Goal: Task Accomplishment & Management: Manage account settings

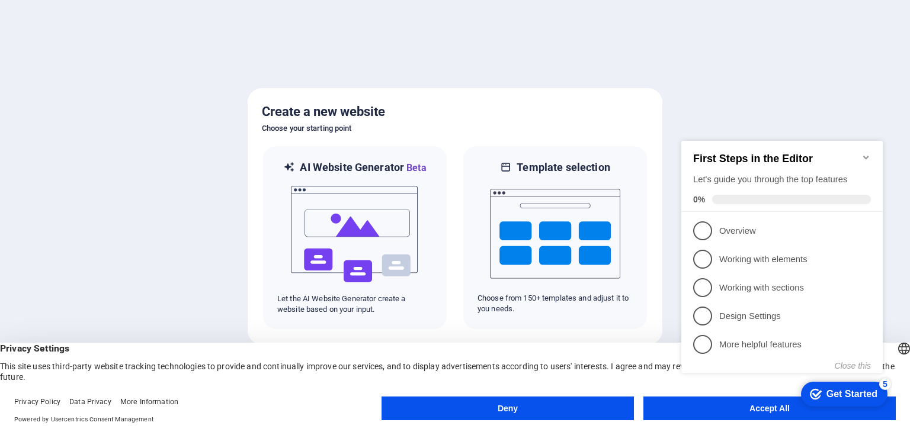
click at [560, 403] on button "Deny" at bounding box center [507, 409] width 252 height 24
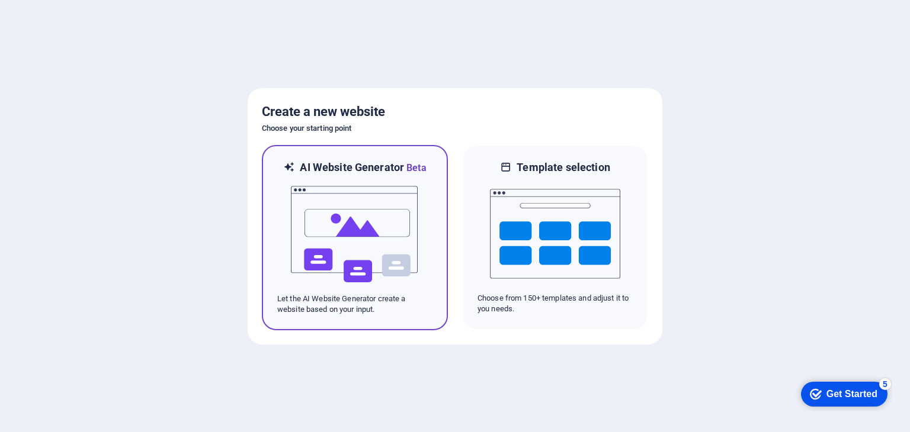
click at [331, 235] on img at bounding box center [355, 234] width 130 height 118
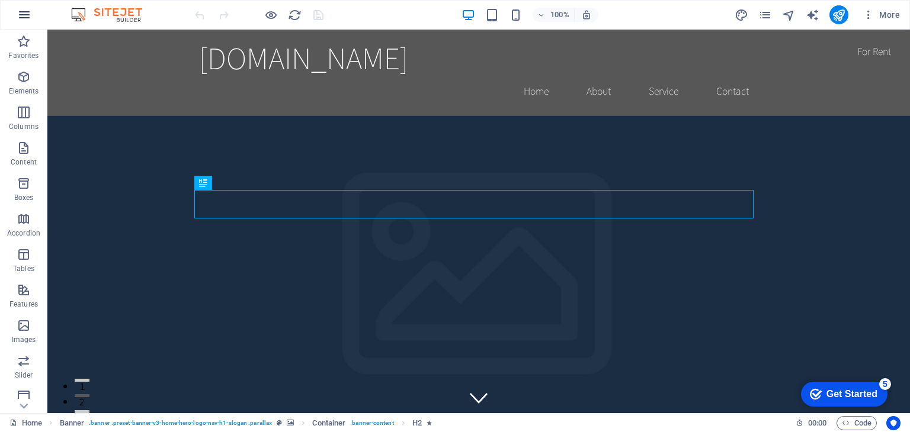
click at [28, 21] on icon "button" at bounding box center [24, 15] width 14 height 14
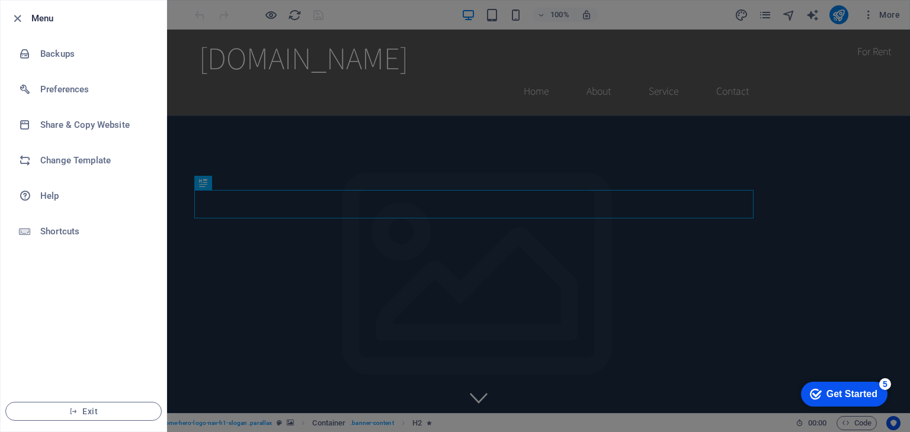
click at [286, 325] on div at bounding box center [455, 216] width 910 height 432
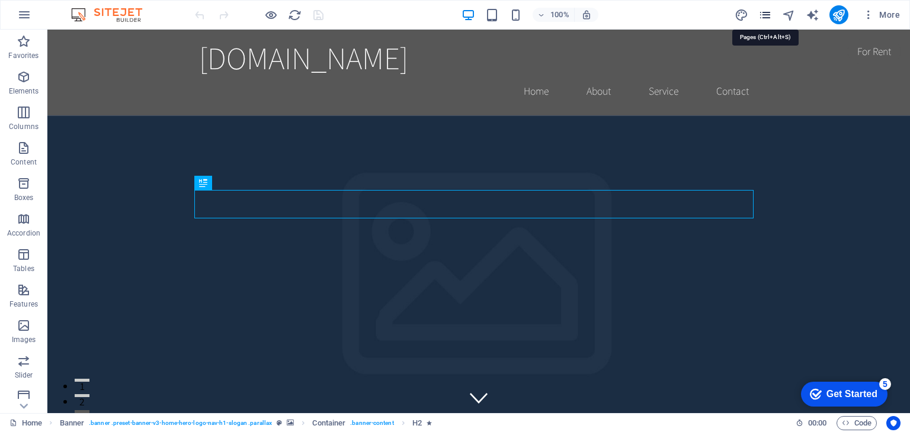
click at [765, 15] on icon "pages" at bounding box center [765, 15] width 14 height 14
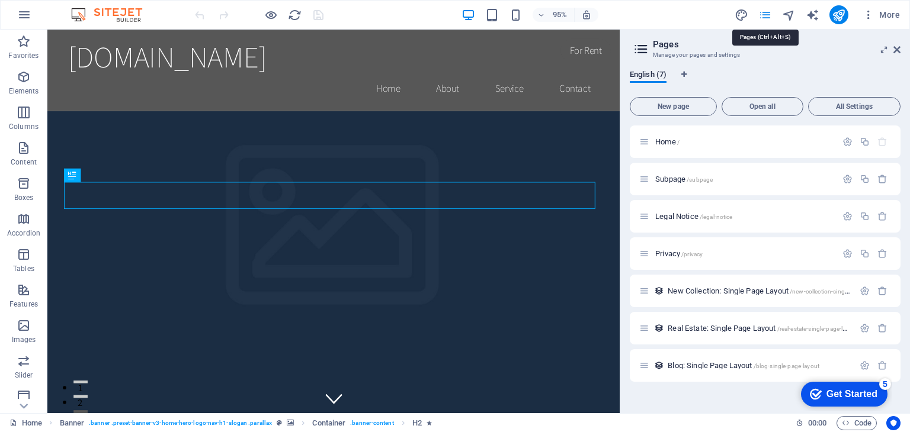
click at [765, 15] on icon "pages" at bounding box center [765, 15] width 14 height 14
click at [887, 14] on span "More" at bounding box center [880, 15] width 37 height 12
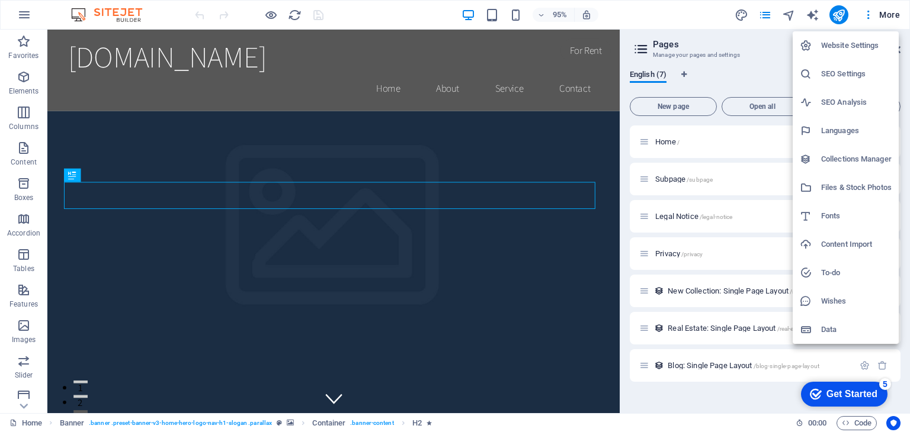
click at [863, 49] on h6 "Website Settings" at bounding box center [856, 45] width 70 height 14
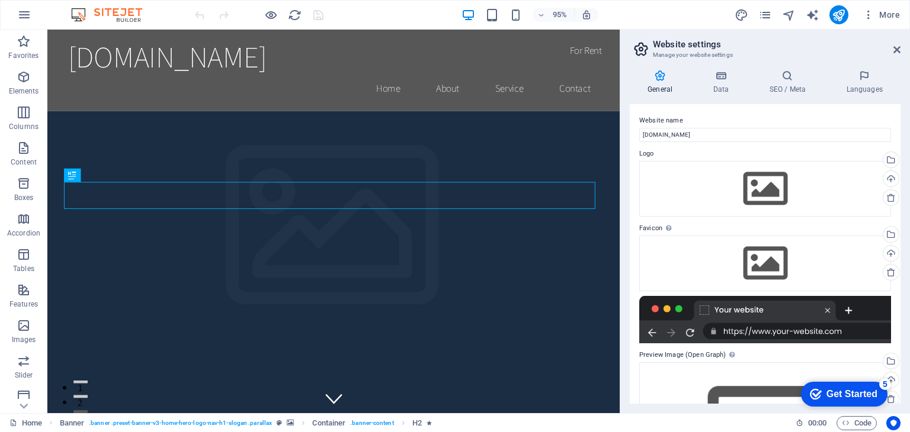
click at [863, 50] on h3 "Manage your website settings" at bounding box center [765, 55] width 224 height 11
click at [895, 50] on icon at bounding box center [896, 49] width 7 height 9
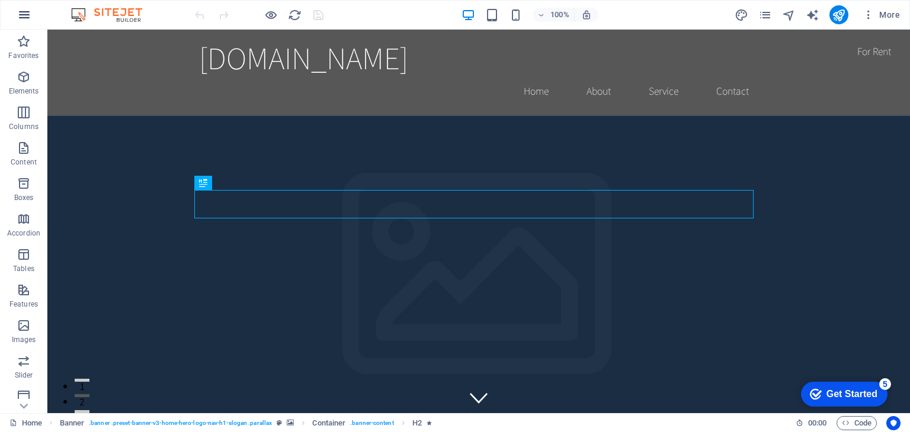
click at [17, 8] on icon "button" at bounding box center [24, 15] width 14 height 14
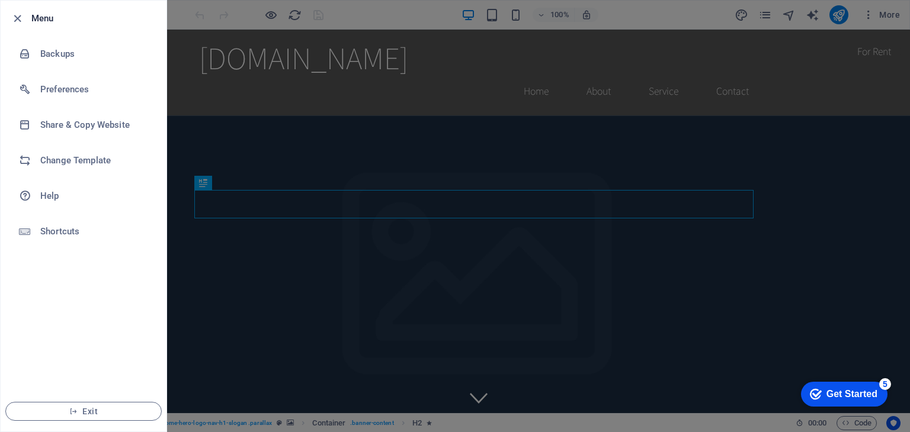
click at [43, 20] on h6 "Menu" at bounding box center [94, 18] width 126 height 14
click at [86, 410] on span "Exit" at bounding box center [83, 411] width 136 height 9
click at [84, 409] on span "Exit" at bounding box center [83, 411] width 136 height 9
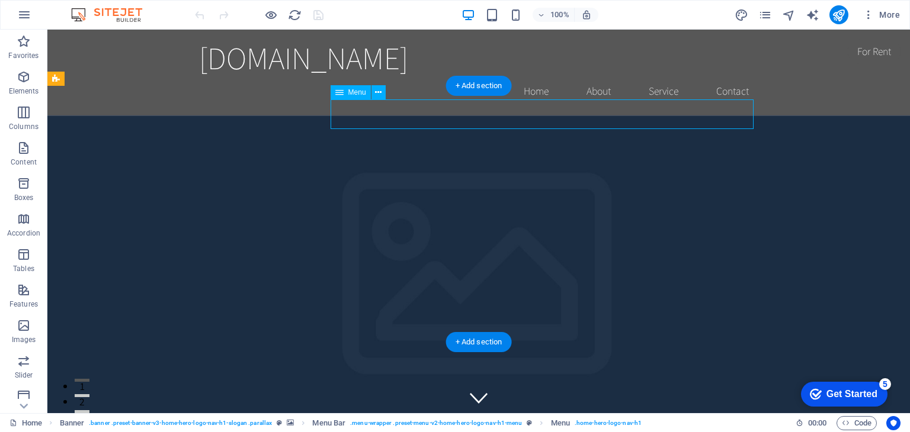
click at [354, 97] on div "Menu" at bounding box center [350, 92] width 40 height 14
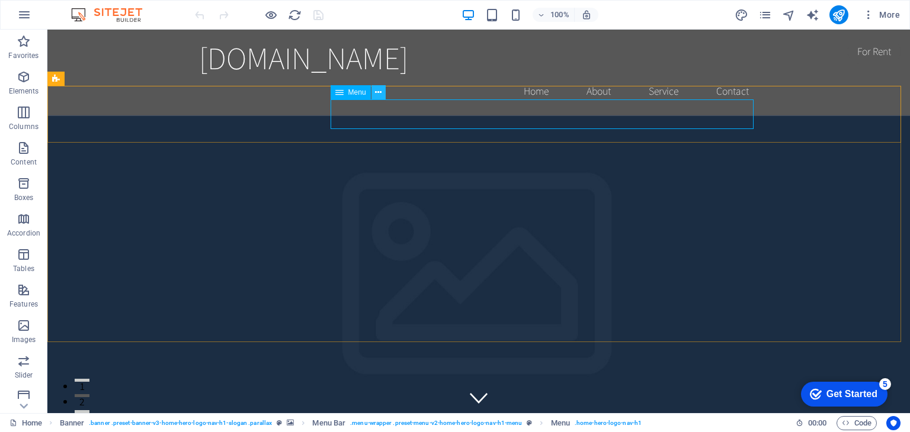
click at [380, 97] on icon at bounding box center [378, 92] width 7 height 12
click at [20, 154] on icon "button" at bounding box center [24, 148] width 14 height 14
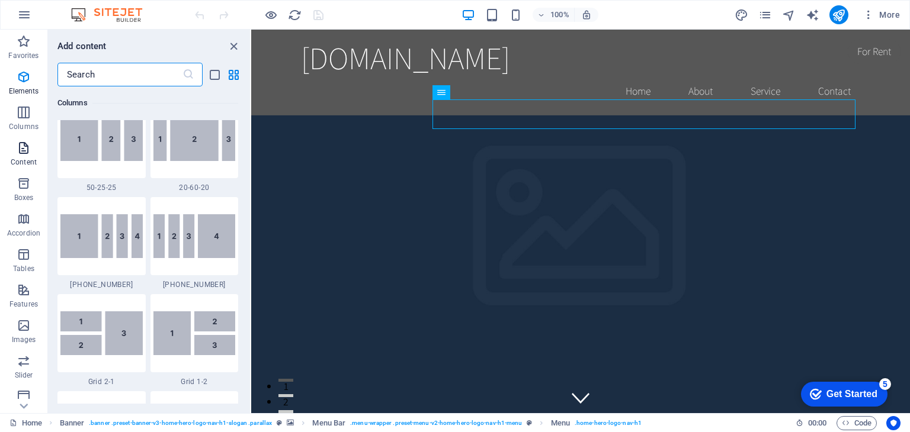
scroll to position [2072, 0]
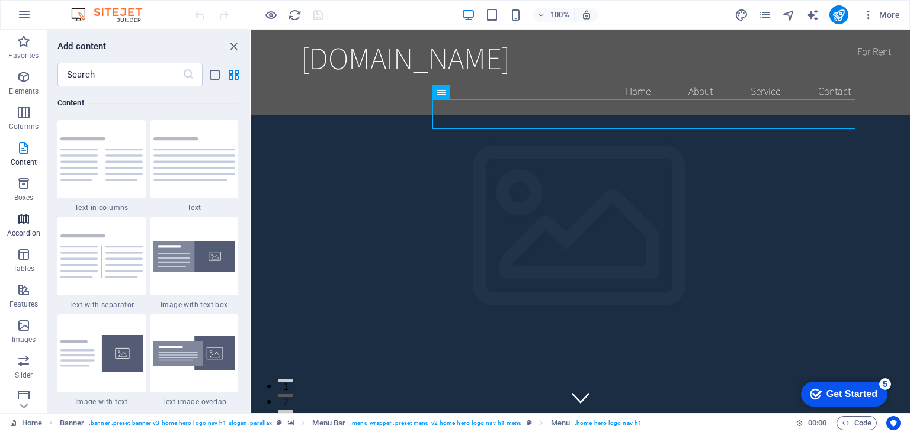
click at [20, 225] on icon "button" at bounding box center [24, 219] width 14 height 14
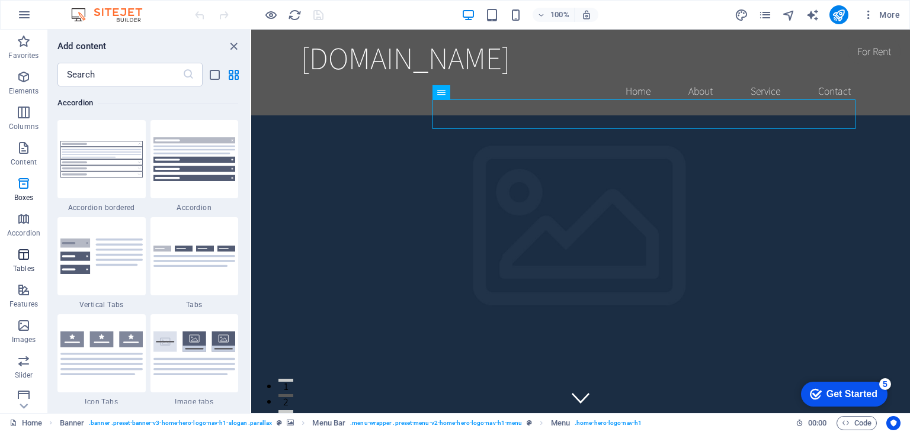
click at [17, 255] on icon "button" at bounding box center [24, 255] width 14 height 14
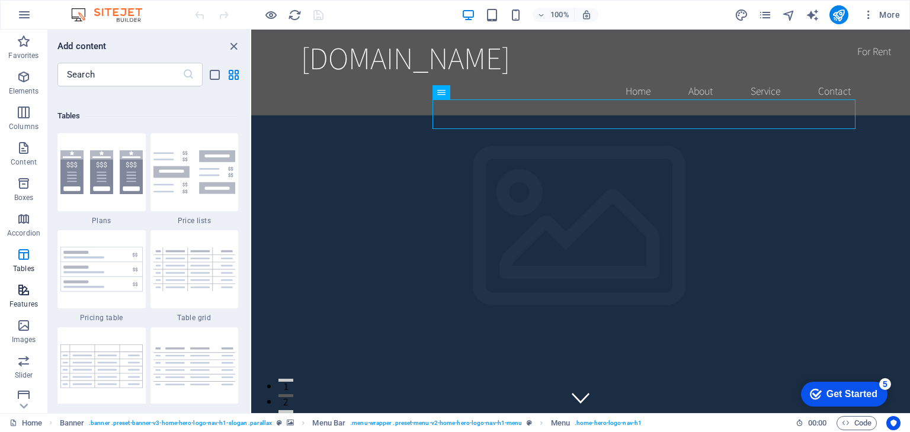
click at [21, 282] on button "Features" at bounding box center [23, 296] width 47 height 36
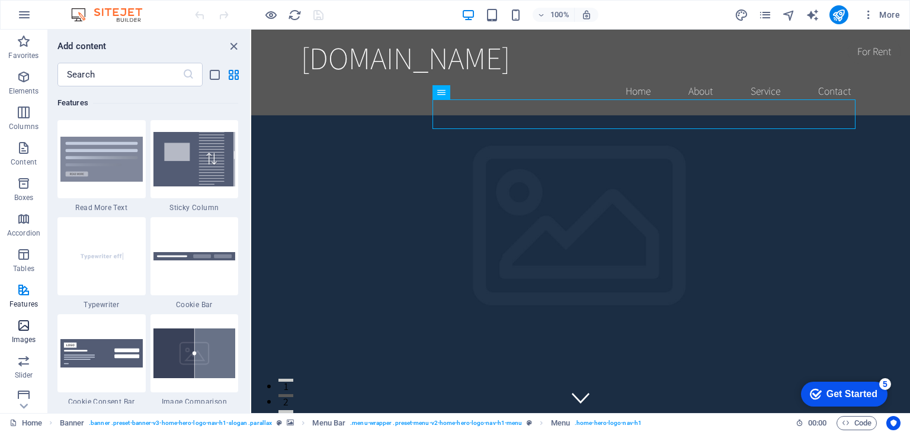
click at [18, 345] on span "Images" at bounding box center [23, 333] width 47 height 28
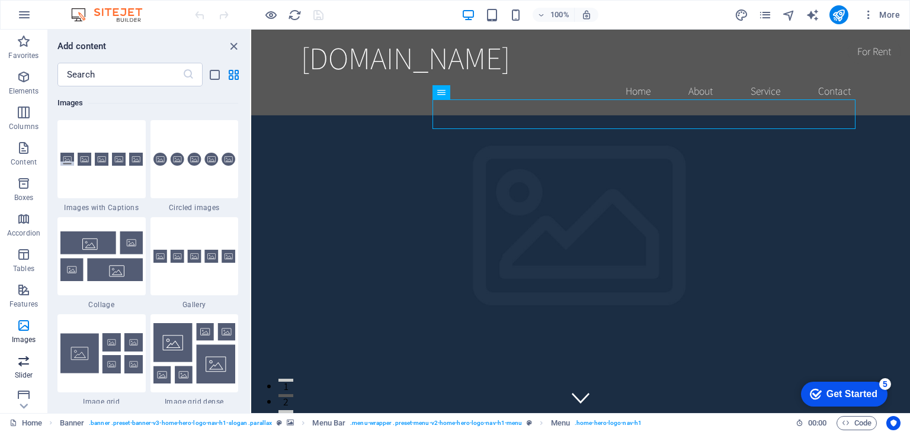
click at [23, 370] on span "Slider" at bounding box center [23, 368] width 47 height 28
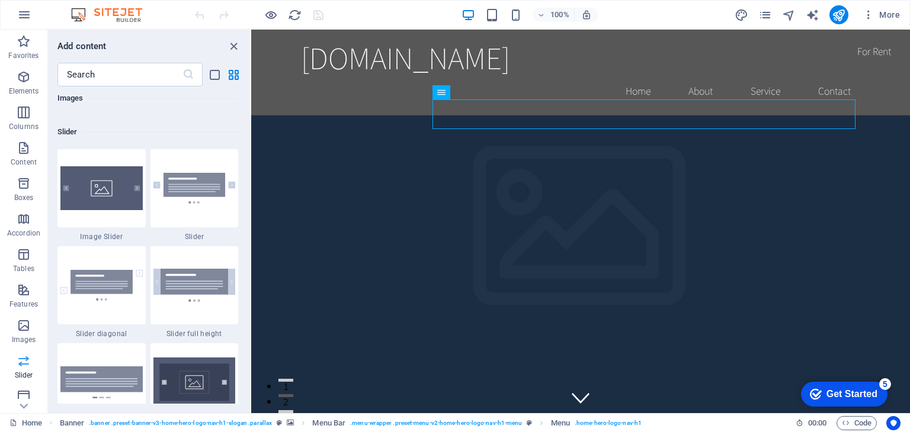
scroll to position [6713, 0]
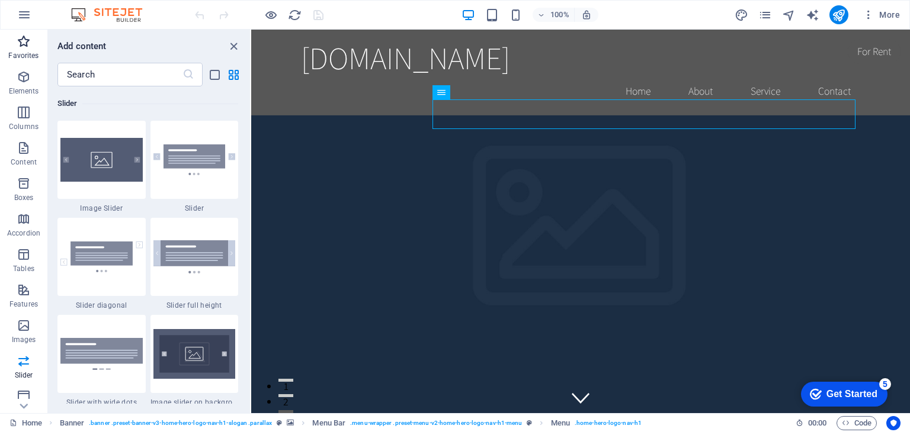
click at [25, 39] on icon "button" at bounding box center [24, 41] width 14 height 14
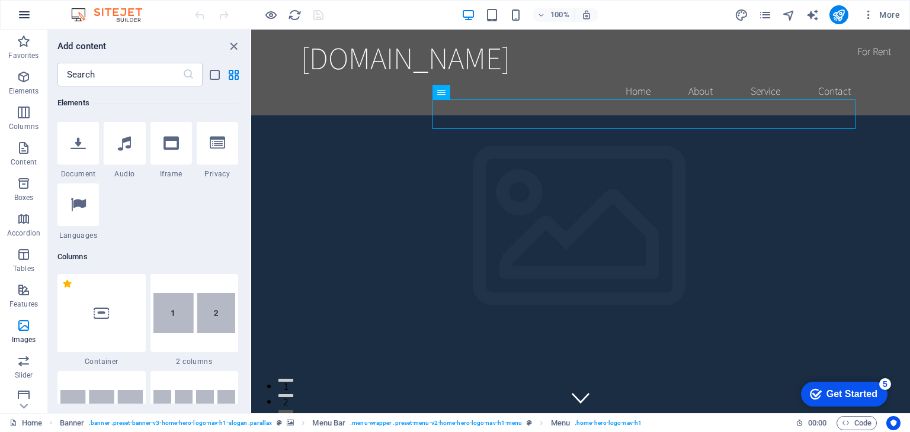
scroll to position [0, 0]
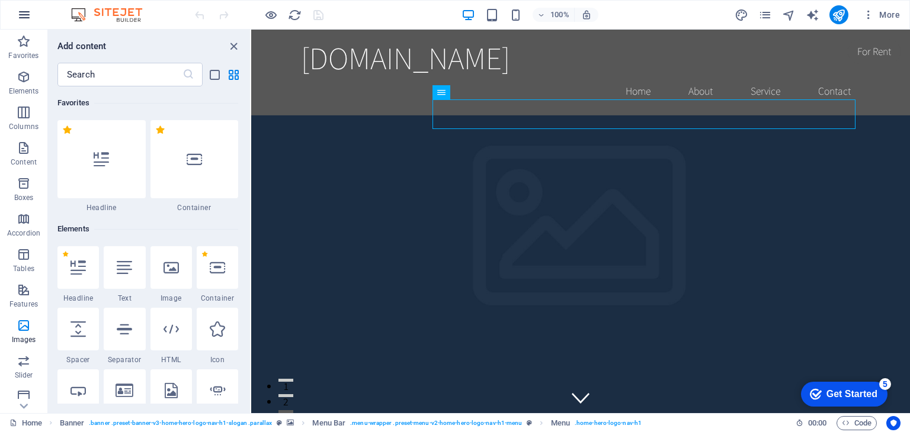
click at [20, 10] on icon "button" at bounding box center [24, 15] width 14 height 14
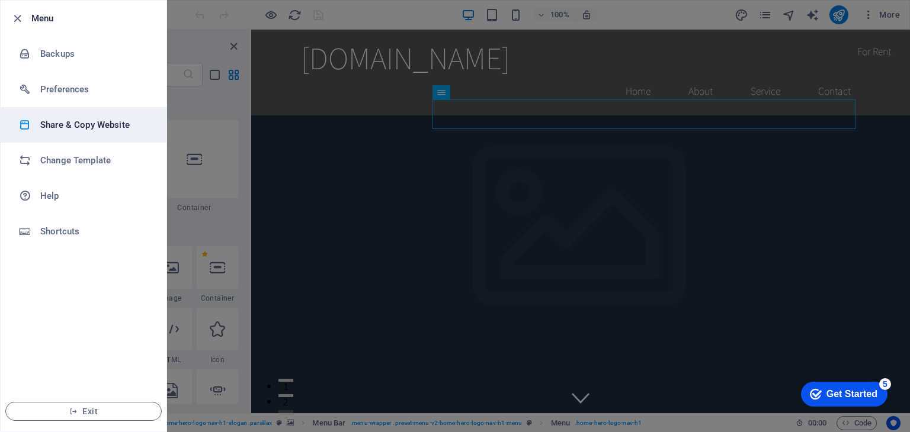
click at [60, 124] on h6 "Share & Copy Website" at bounding box center [95, 125] width 110 height 14
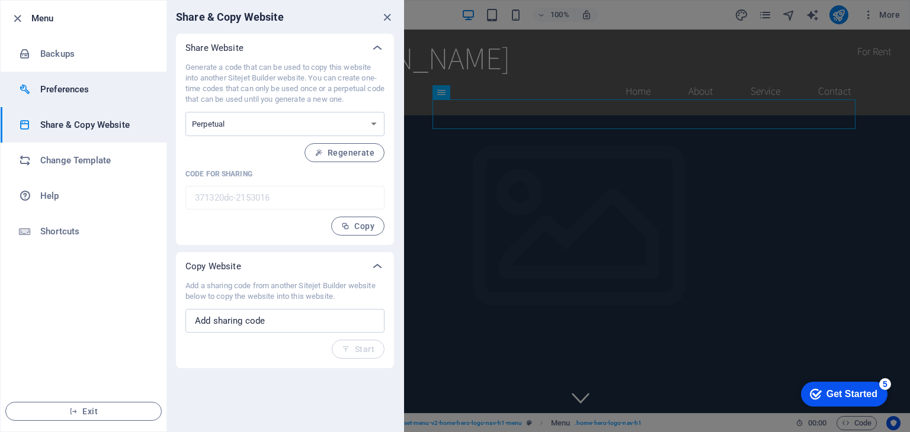
click at [70, 88] on h6 "Preferences" at bounding box center [95, 89] width 110 height 14
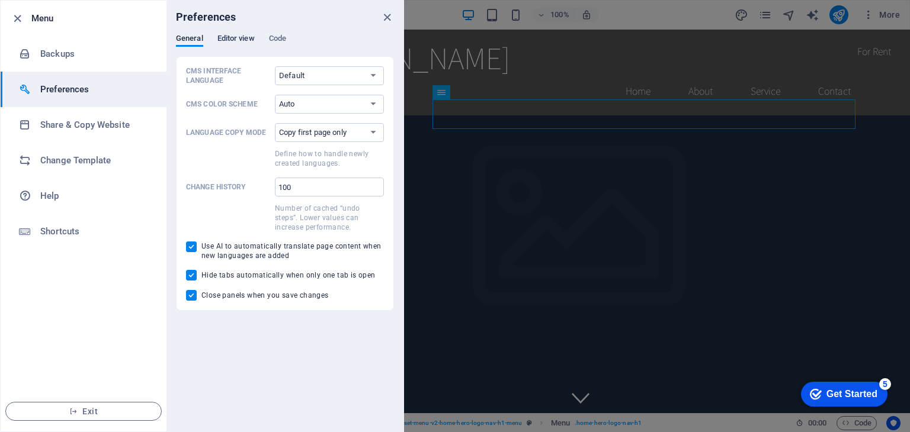
click at [236, 38] on span "Editor view" at bounding box center [235, 39] width 37 height 17
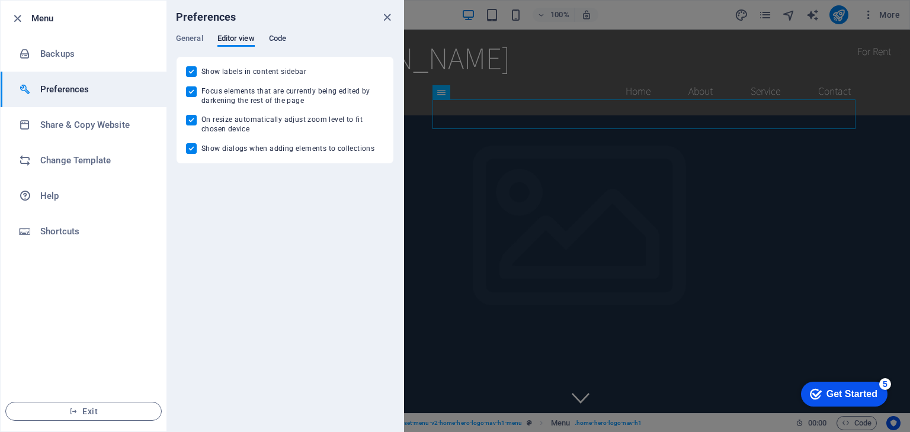
click at [284, 38] on span "Code" at bounding box center [277, 39] width 17 height 17
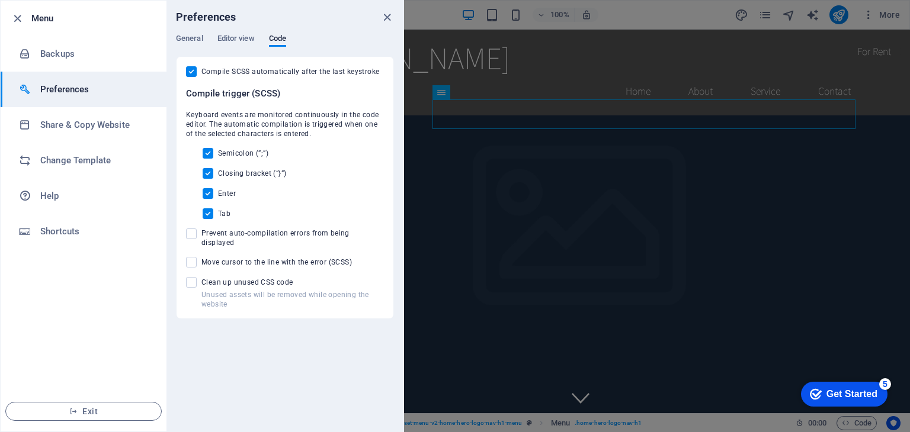
click at [32, 25] on li "Menu" at bounding box center [84, 19] width 166 height 36
click at [23, 15] on icon "button" at bounding box center [18, 19] width 14 height 14
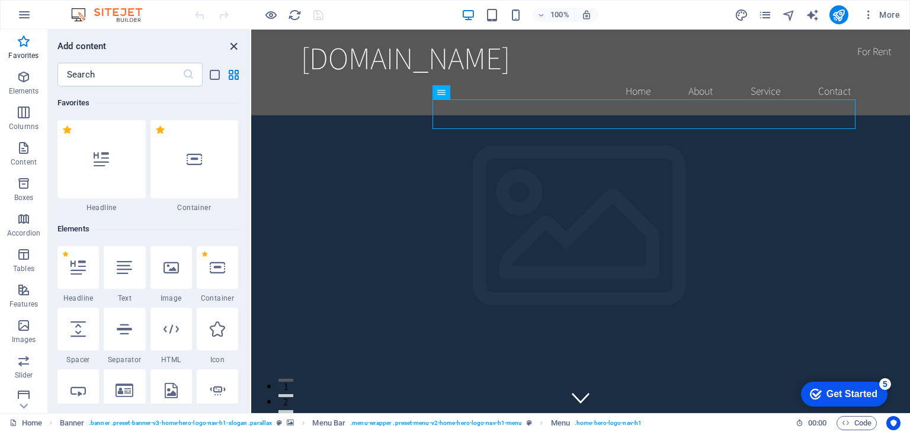
click at [230, 47] on icon "close panel" at bounding box center [234, 47] width 14 height 14
